Goal: Find specific page/section: Find specific page/section

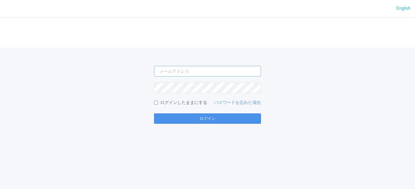
type input "[EMAIL_ADDRESS][DOMAIN_NAME]"
click at [205, 117] on button "ログイン" at bounding box center [207, 119] width 107 height 10
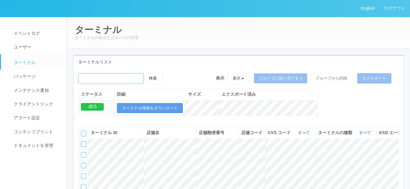
click at [118, 80] on input "emailSearch" at bounding box center [111, 78] width 66 height 11
paste input "RA60502213"
type input "RA60502213"
drag, startPoint x: 116, startPoint y: 80, endPoint x: 93, endPoint y: 67, distance: 26.2
click at [79, 81] on input "emailSearch" at bounding box center [111, 78] width 66 height 11
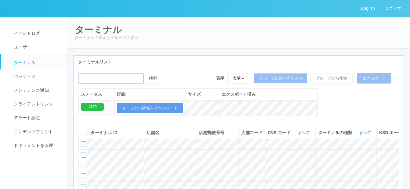
paste input "旭川８条通"
click at [153, 77] on button "検索" at bounding box center [153, 78] width 18 height 11
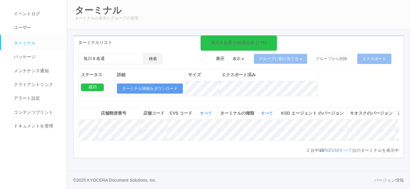
scroll to position [0, 132]
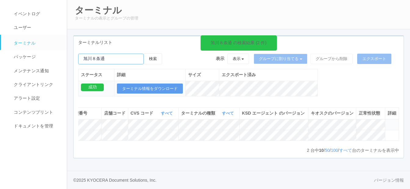
click at [111, 54] on input "emailSearch" at bounding box center [111, 59] width 66 height 11
type input "旭"
type input "光星"
click at [154, 53] on button "検索" at bounding box center [153, 58] width 18 height 11
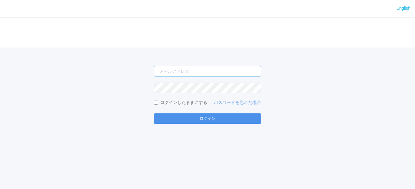
type input "[EMAIL_ADDRESS][DOMAIN_NAME]"
click at [206, 117] on button "ログイン" at bounding box center [207, 119] width 107 height 10
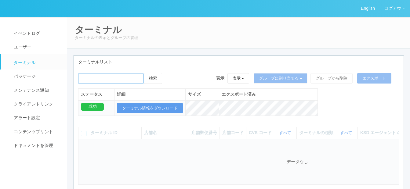
click at [108, 82] on input "emailSearch" at bounding box center [111, 78] width 66 height 11
type input "登別"
click at [161, 78] on button "検索" at bounding box center [153, 78] width 18 height 11
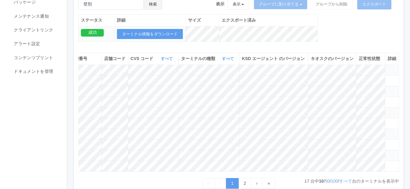
scroll to position [119, 0]
